Goal: Task Accomplishment & Management: Manage account settings

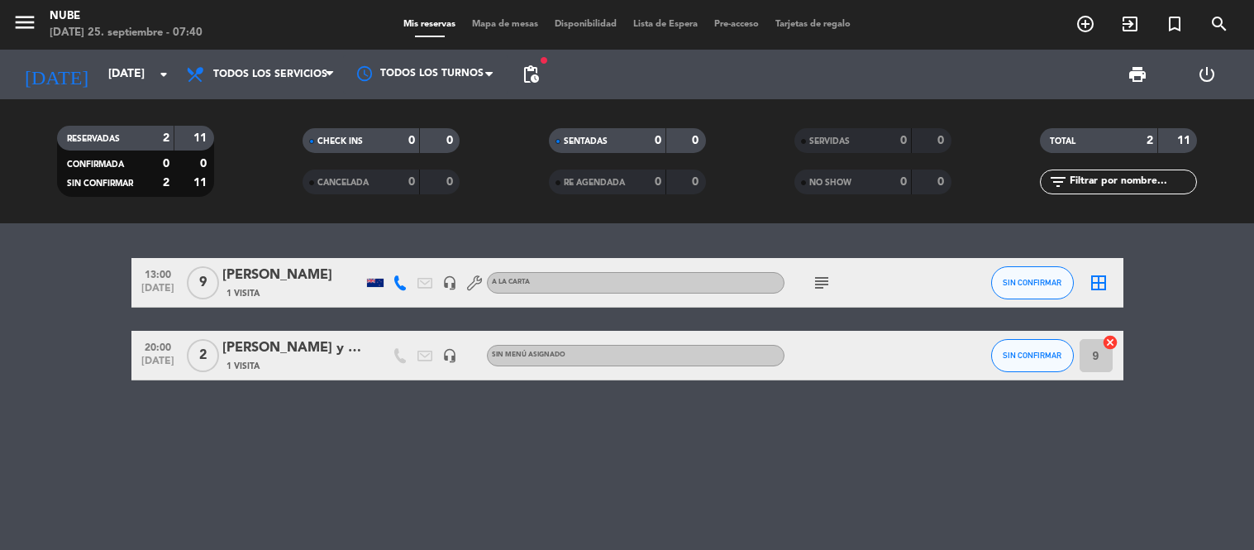
click at [100, 71] on input "[DATE]" at bounding box center [178, 75] width 157 height 30
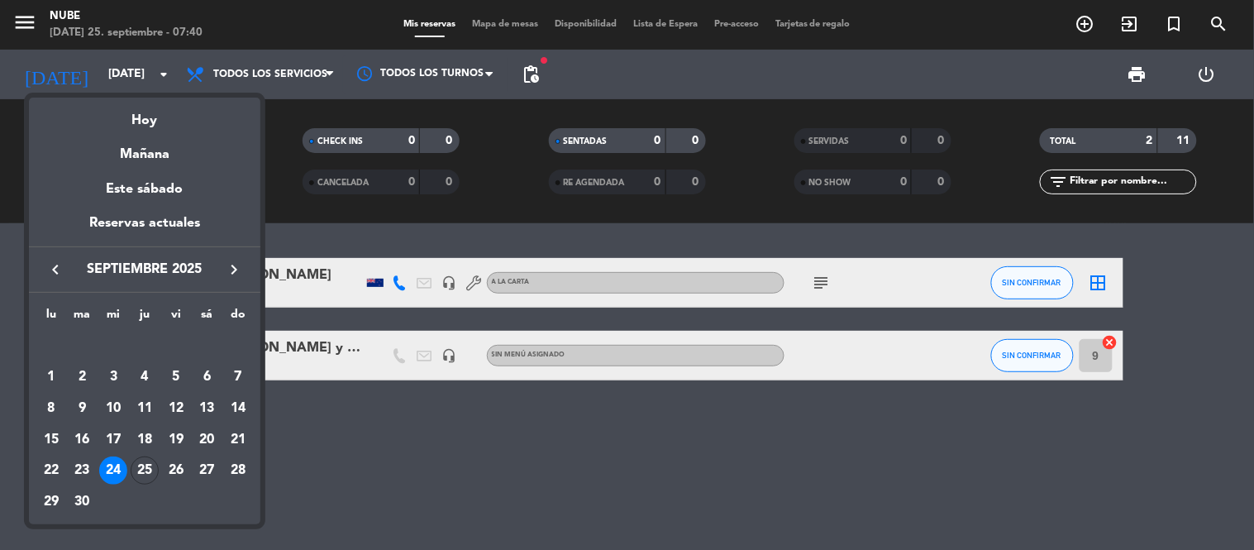
click at [536, 81] on div at bounding box center [627, 275] width 1254 height 550
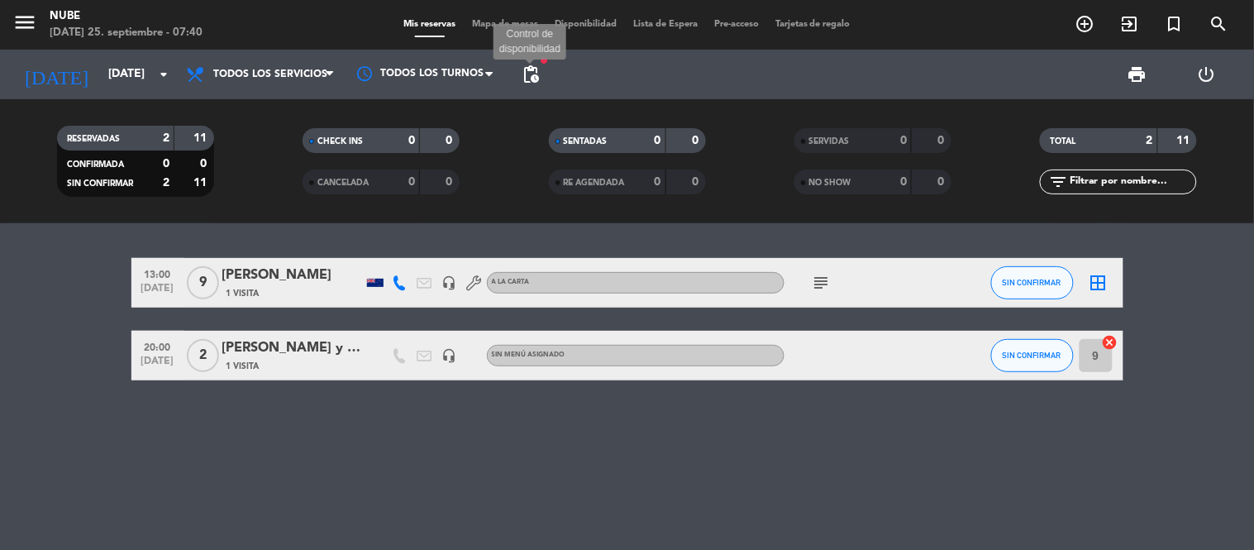
click at [535, 72] on span "pending_actions" at bounding box center [531, 74] width 20 height 20
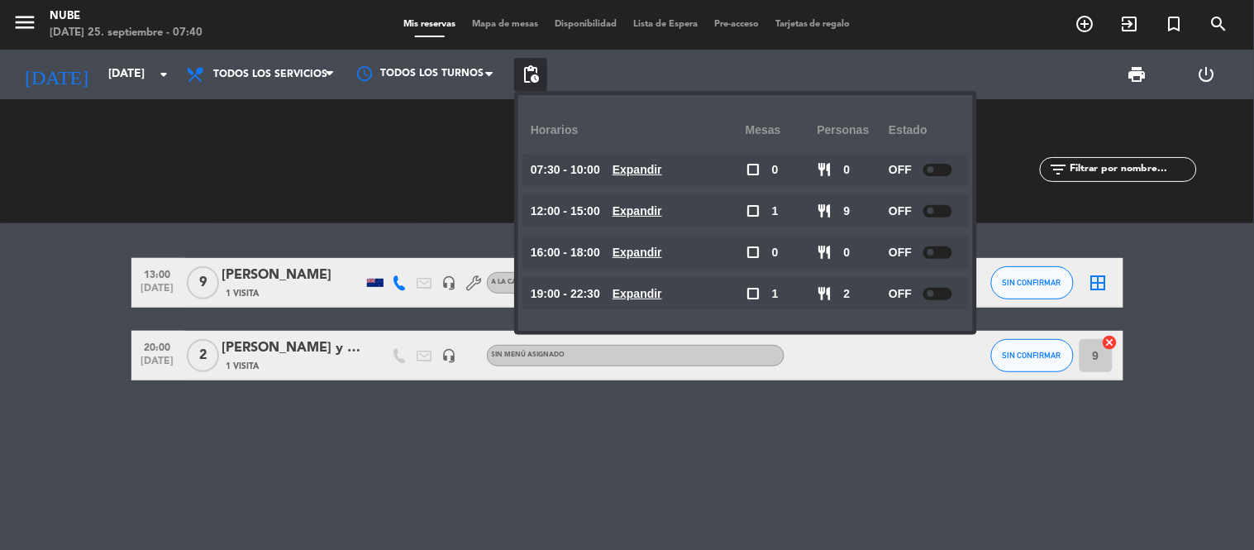
click at [948, 169] on div at bounding box center [938, 170] width 29 height 12
click at [941, 209] on div at bounding box center [938, 211] width 29 height 12
click at [934, 251] on span at bounding box center [931, 252] width 7 height 7
click at [938, 288] on div at bounding box center [938, 294] width 29 height 12
click at [937, 199] on div "OFF" at bounding box center [925, 210] width 72 height 33
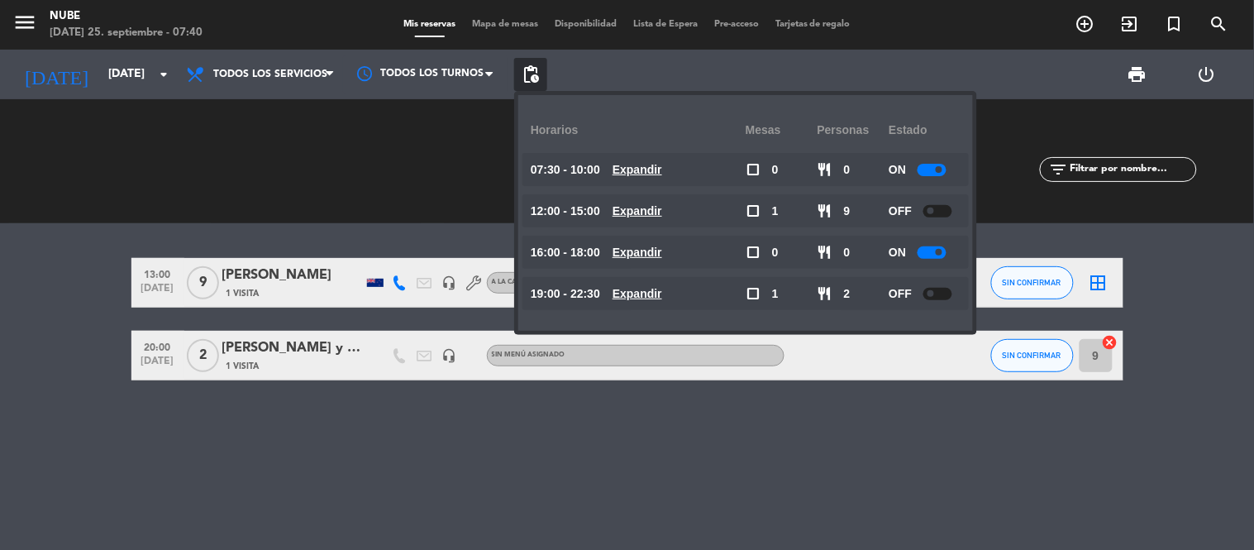
click at [935, 217] on div at bounding box center [938, 211] width 29 height 12
click at [949, 291] on div at bounding box center [938, 294] width 29 height 12
click at [118, 204] on div "RESERVADAS 2 11 CONFIRMADA 0 0 SIN CONFIRMAR 2 11" at bounding box center [135, 161] width 246 height 91
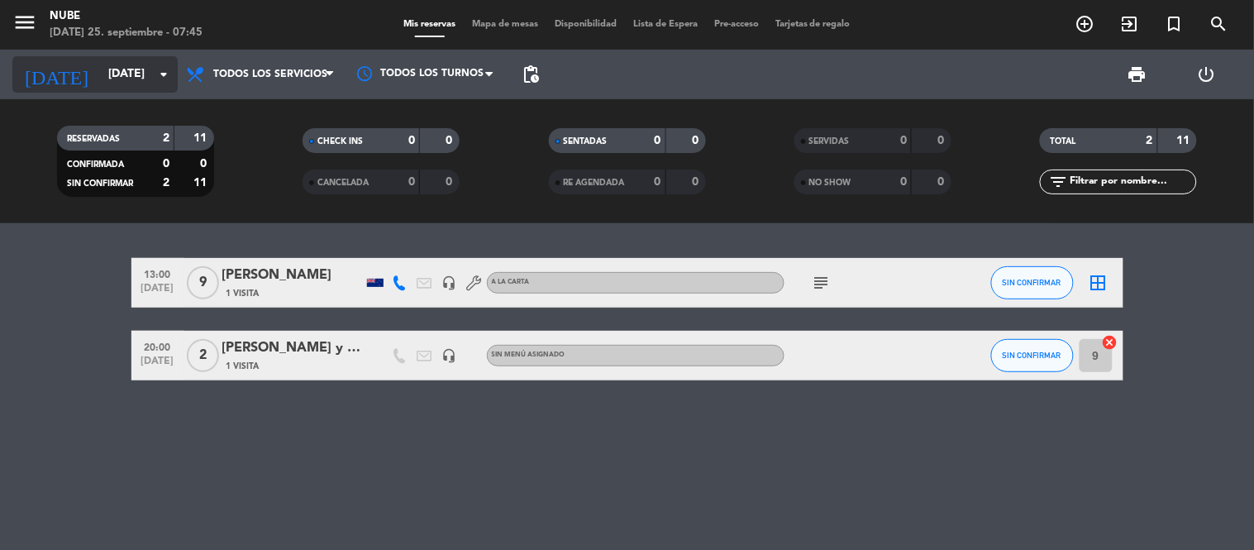
click at [124, 67] on input "[DATE]" at bounding box center [178, 75] width 157 height 30
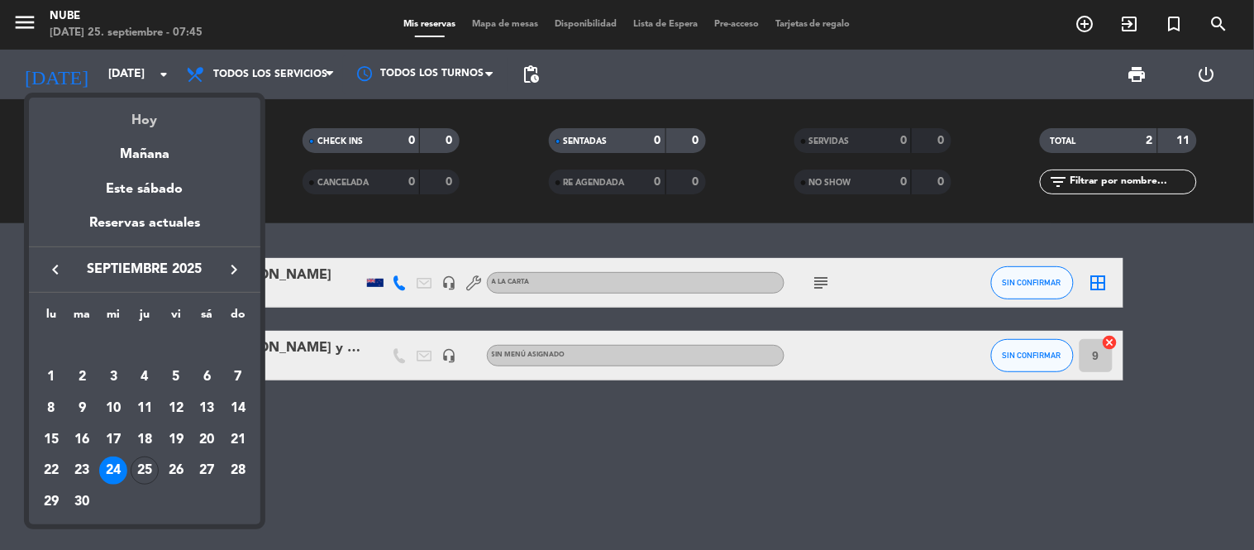
click at [141, 119] on div "Hoy" at bounding box center [145, 115] width 232 height 34
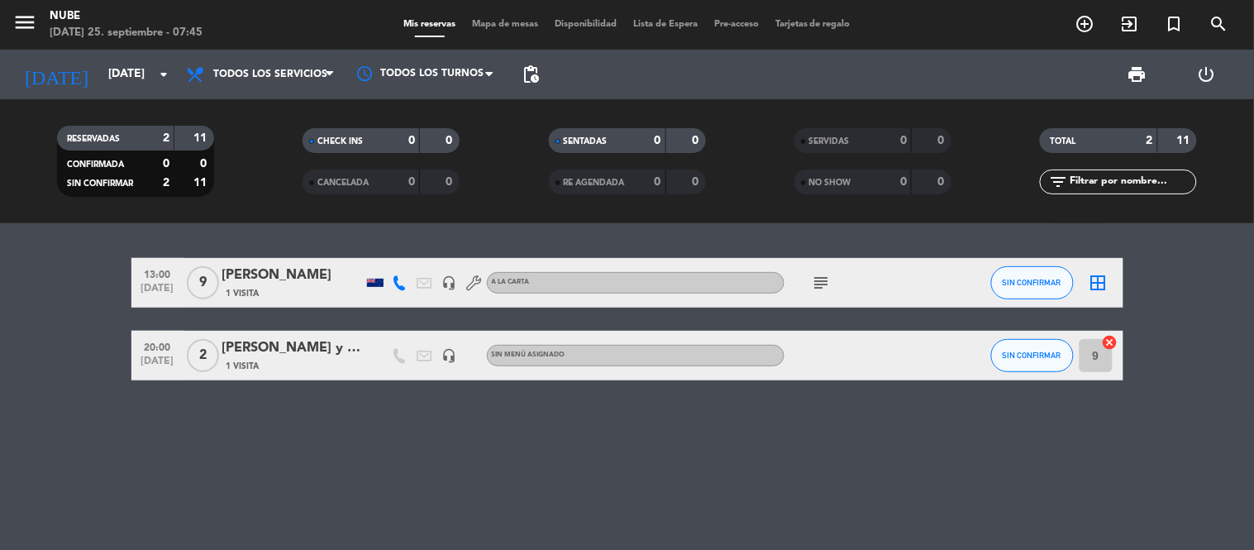
type input "[DEMOGRAPHIC_DATA][DATE]"
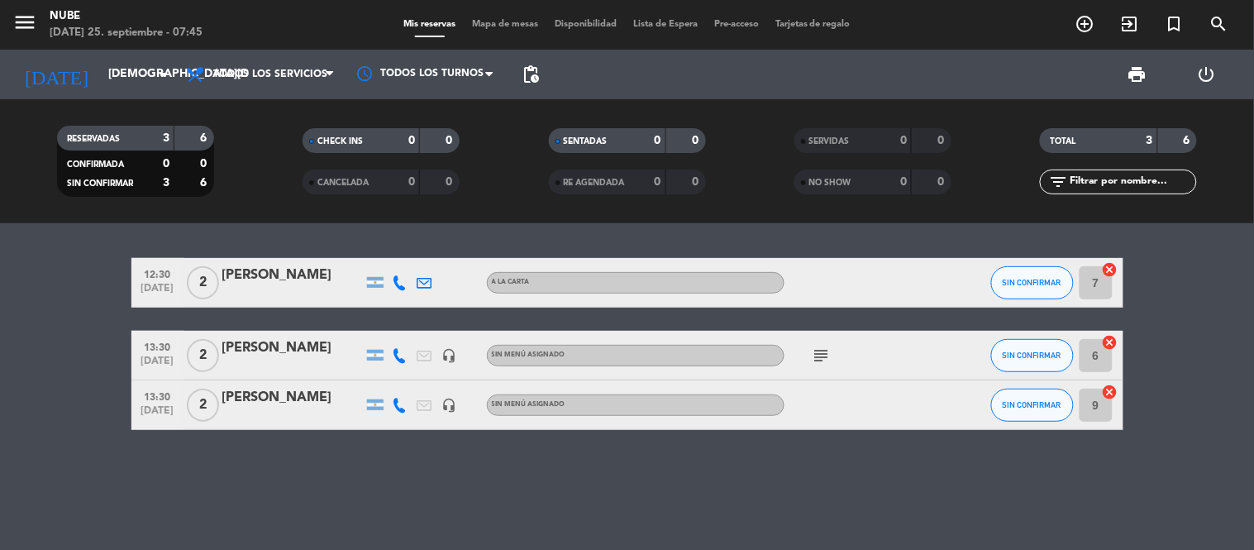
click at [51, 287] on bookings-row "12:30 [DATE] 2 [PERSON_NAME] A LA CARTA SIN CONFIRMAR 7 cancel 13:30 [DATE] 2 […" at bounding box center [627, 344] width 1254 height 172
click at [824, 351] on icon "subject" at bounding box center [822, 356] width 20 height 20
